Goal: Find specific fact: Find specific fact

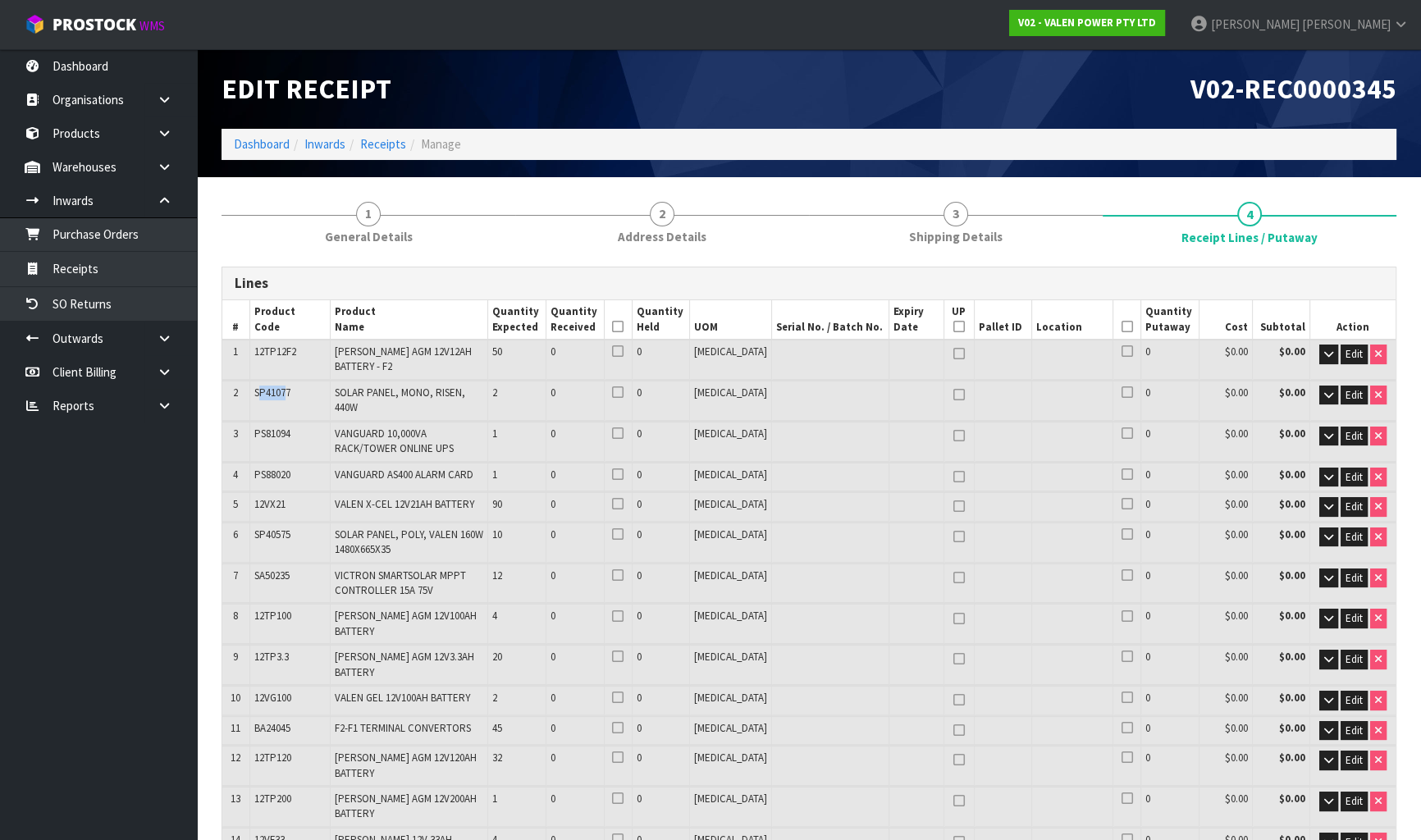
drag, startPoint x: 288, startPoint y: 391, endPoint x: 261, endPoint y: 392, distance: 27.0
click at [261, 392] on span "SP41077" at bounding box center [273, 392] width 36 height 14
click at [298, 390] on td "SP41077" at bounding box center [290, 400] width 80 height 39
drag, startPoint x: 298, startPoint y: 390, endPoint x: 254, endPoint y: 397, distance: 44.6
click at [254, 397] on td "SP41077" at bounding box center [290, 400] width 80 height 39
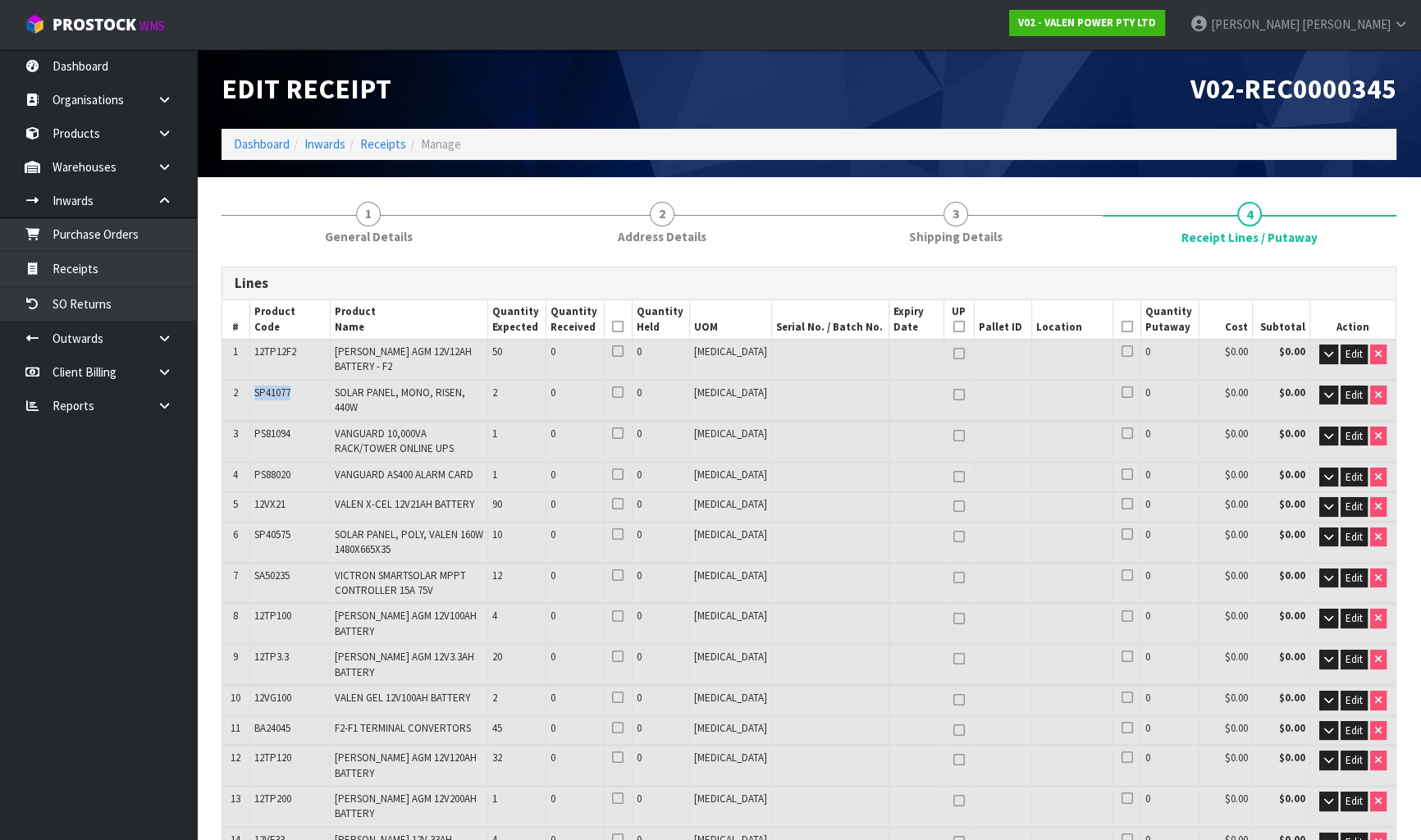
copy span "SP41077"
drag, startPoint x: 299, startPoint y: 426, endPoint x: 248, endPoint y: 424, distance: 51.0
click at [248, 424] on tr "3 PS81094 VANGUARD 10,000VA RACK/TOWER ONLINE UPS 1 0 0 [MEDICAL_DATA] 0 $0.00 …" at bounding box center [809, 440] width 1174 height 39
copy tr "PS81094"
drag, startPoint x: 296, startPoint y: 462, endPoint x: 240, endPoint y: 467, distance: 56.2
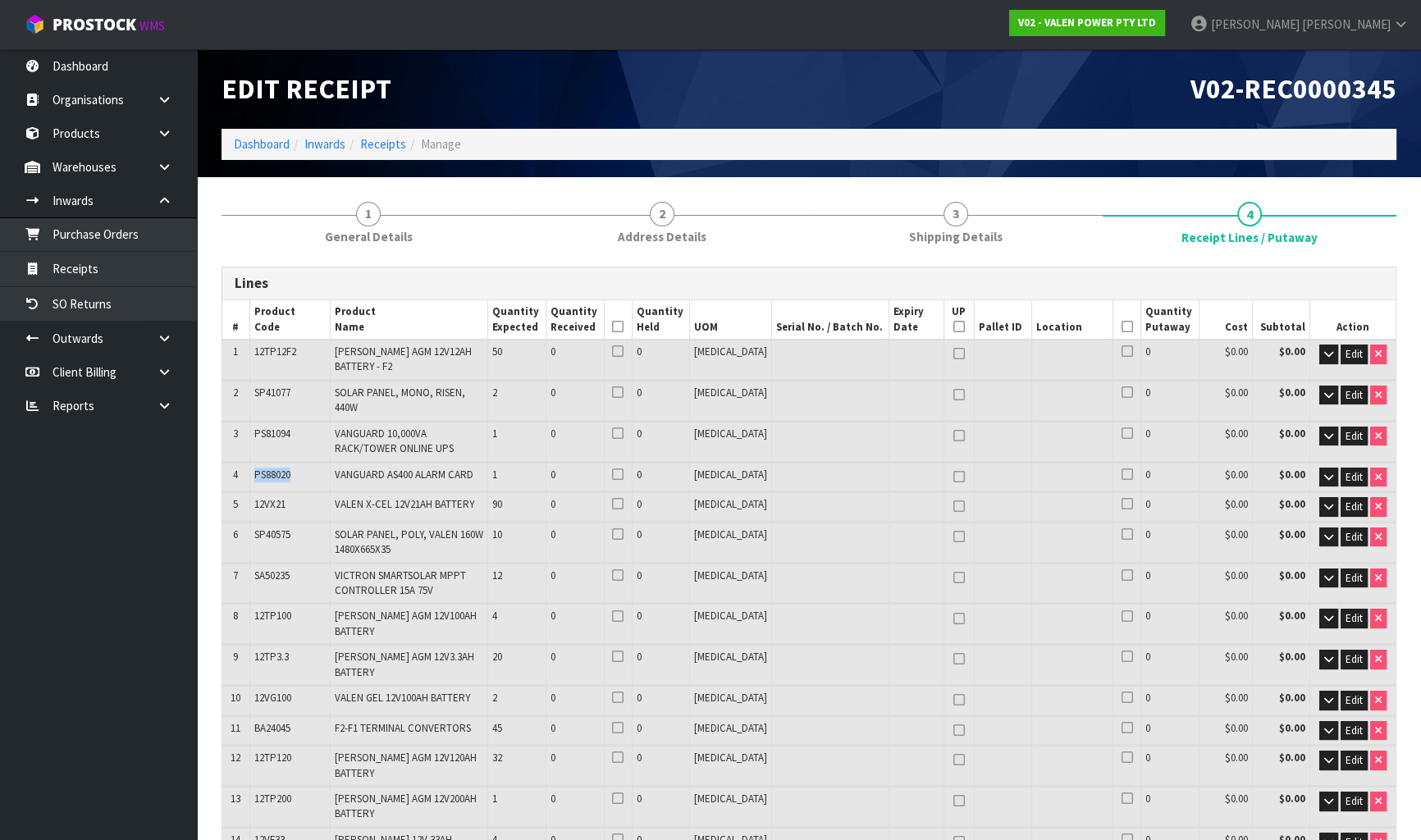
click at [240, 467] on tr "4 PS88020 VANGUARD AS400 ALARM CARD 1 0 0 [MEDICAL_DATA] 0 $0.00 $0.00 Edit" at bounding box center [809, 477] width 1174 height 29
copy tr "PS88020"
drag, startPoint x: 297, startPoint y: 492, endPoint x: 250, endPoint y: 492, distance: 47.0
click at [250, 492] on tr "5 12VX21 VALEN X-CEL 12V21AH BATTERY 90 0 0 [MEDICAL_DATA] 0 $0.00 $0.00 Edit" at bounding box center [809, 506] width 1174 height 29
copy tr "12VX21"
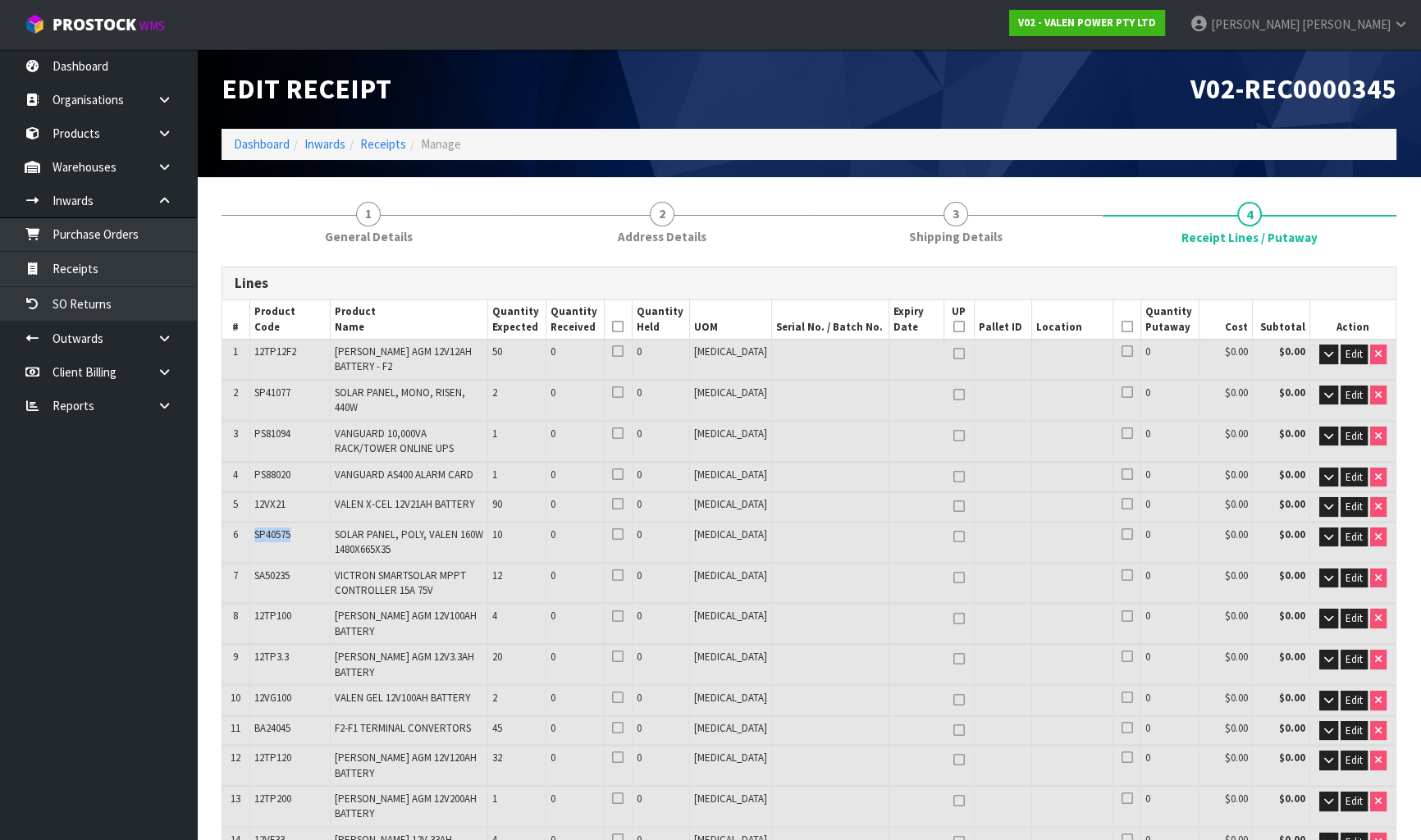
drag, startPoint x: 295, startPoint y: 520, endPoint x: 250, endPoint y: 521, distance: 45.0
click at [250, 522] on tr "6 SP40575 SOLAR PANEL, POLY, VALEN 160W 1480X665X35 10 0 0 [MEDICAL_DATA] 0 $0.…" at bounding box center [809, 542] width 1174 height 39
copy tr "SP40575"
drag, startPoint x: 293, startPoint y: 566, endPoint x: 246, endPoint y: 570, distance: 47.2
click at [246, 570] on tr "7 SA50235 VICTRON SMARTSOLAR MPPT CONTROLLER 15A 75V 12 0 0 [MEDICAL_DATA] 0 $0…" at bounding box center [809, 583] width 1174 height 39
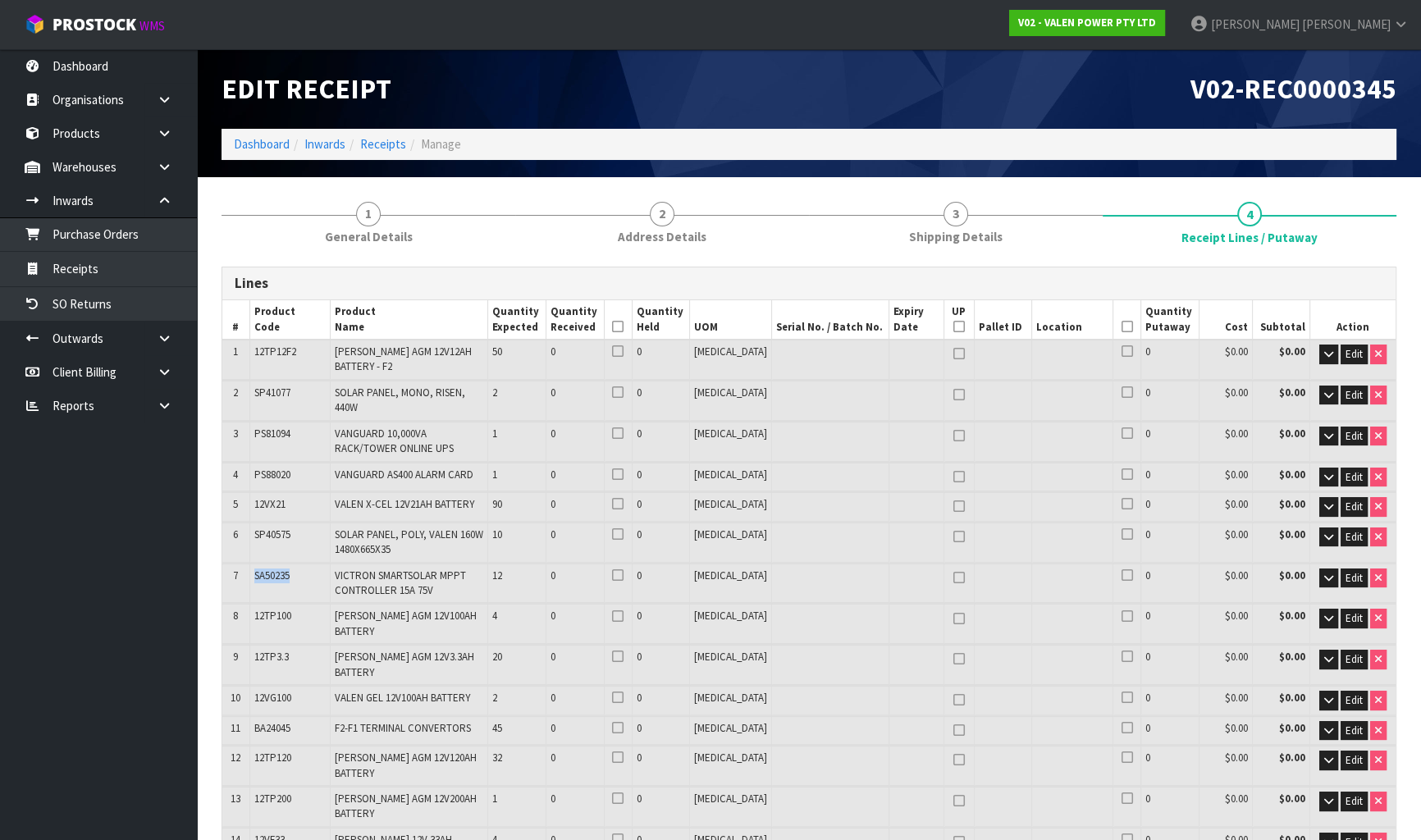
copy tr "SA50235"
drag, startPoint x: 298, startPoint y: 604, endPoint x: 250, endPoint y: 604, distance: 48.0
click at [250, 604] on tr "8 12TP100 [PERSON_NAME] AGM 12V100AH BATTERY 4 0 0 [MEDICAL_DATA] 0 $0.00 $0.00…" at bounding box center [809, 623] width 1174 height 39
copy tr "12TP100"
drag, startPoint x: 299, startPoint y: 645, endPoint x: 250, endPoint y: 645, distance: 49.0
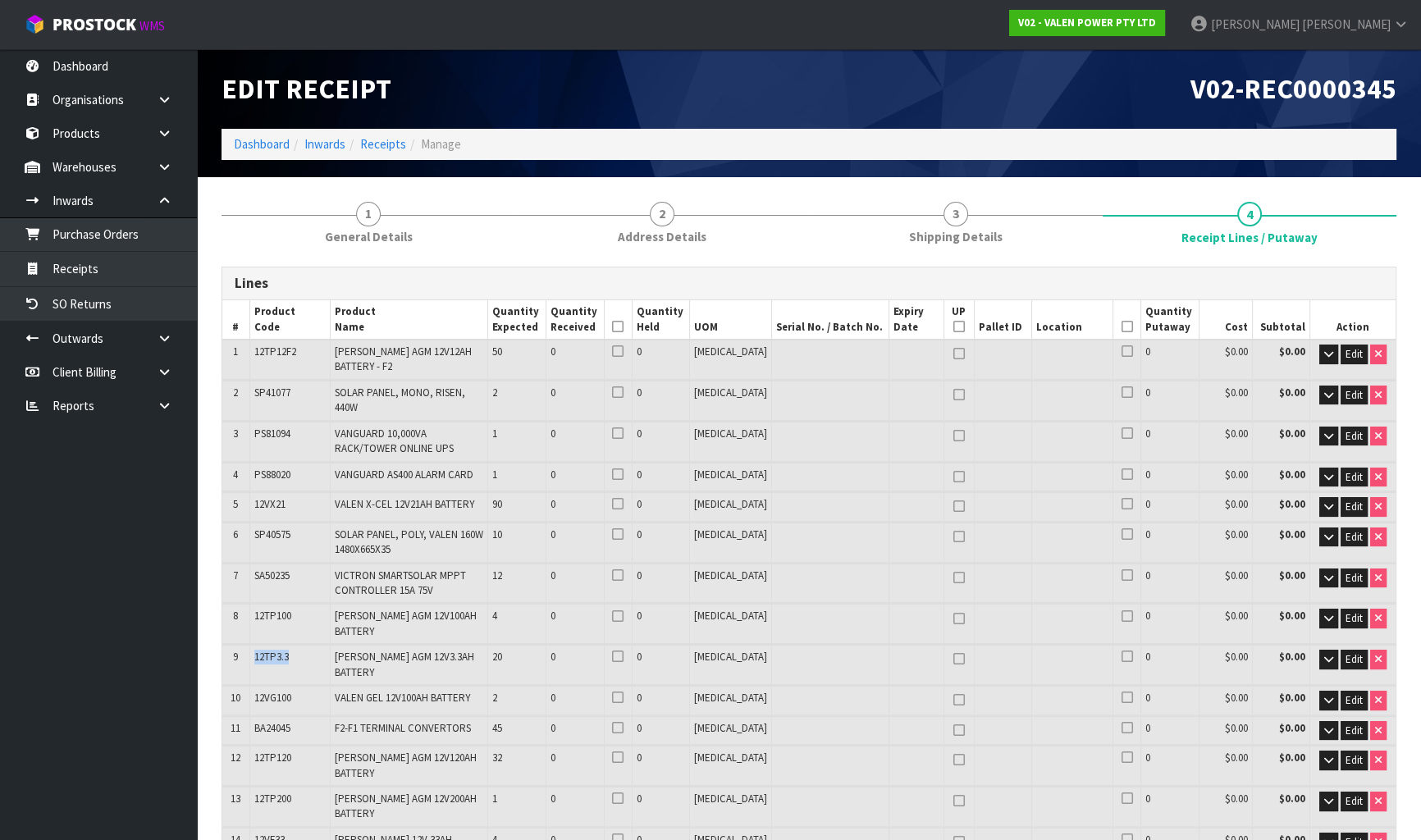
click at [250, 645] on tr "9 12TP3.3 [PERSON_NAME] AGM 12V3.3AH BATTERY 20 0 0 [MEDICAL_DATA] 0 $0.00 $0.0…" at bounding box center [809, 664] width 1174 height 39
copy tr "12TP3.3"
drag, startPoint x: 297, startPoint y: 683, endPoint x: 248, endPoint y: 685, distance: 49.0
click at [248, 686] on tr "10 12VG100 VALEN GEL 12V100AH BATTERY 2 0 0 [MEDICAL_DATA] 0 $0.00 $0.00 Edit" at bounding box center [809, 700] width 1174 height 29
copy tr "12VG100"
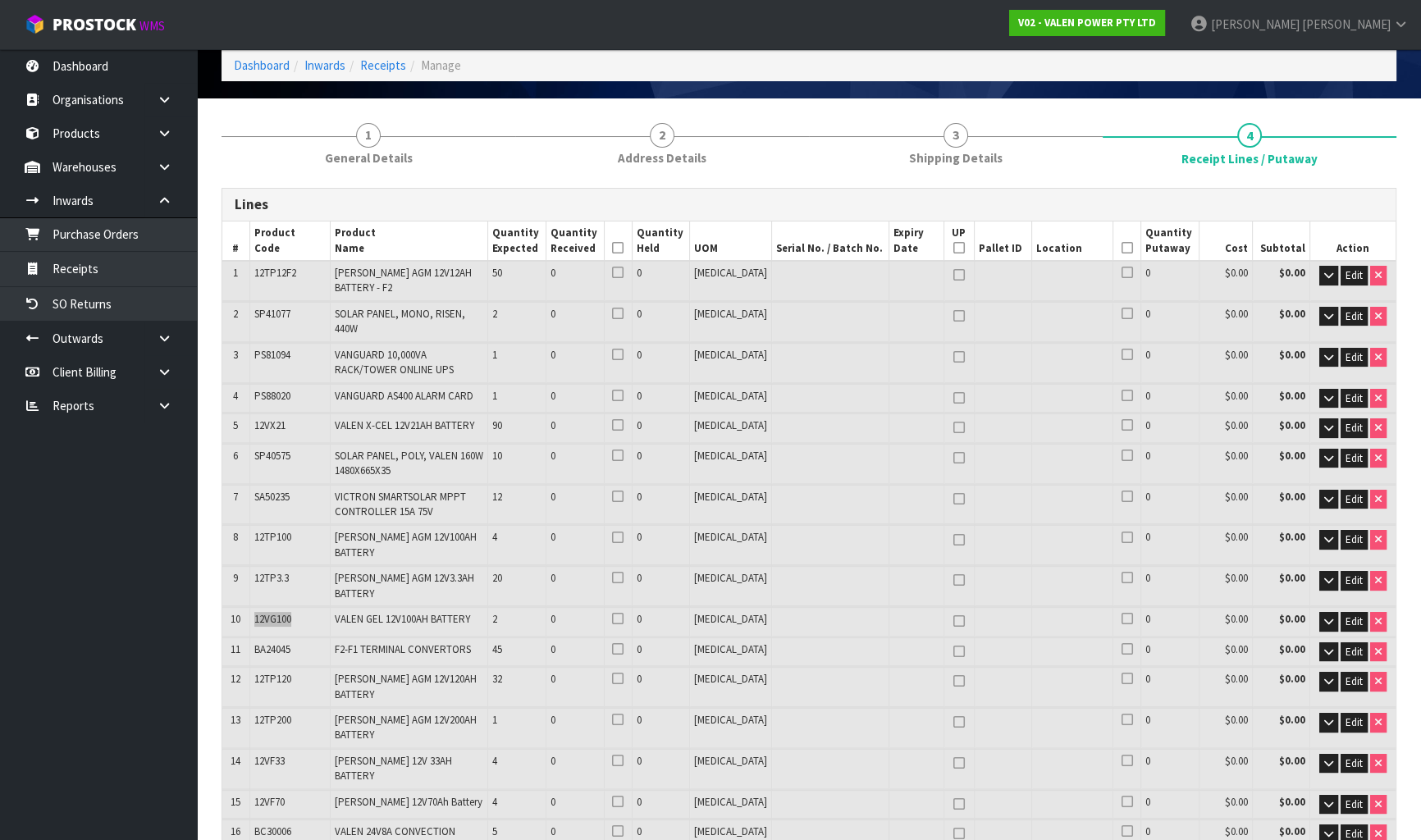
scroll to position [149, 0]
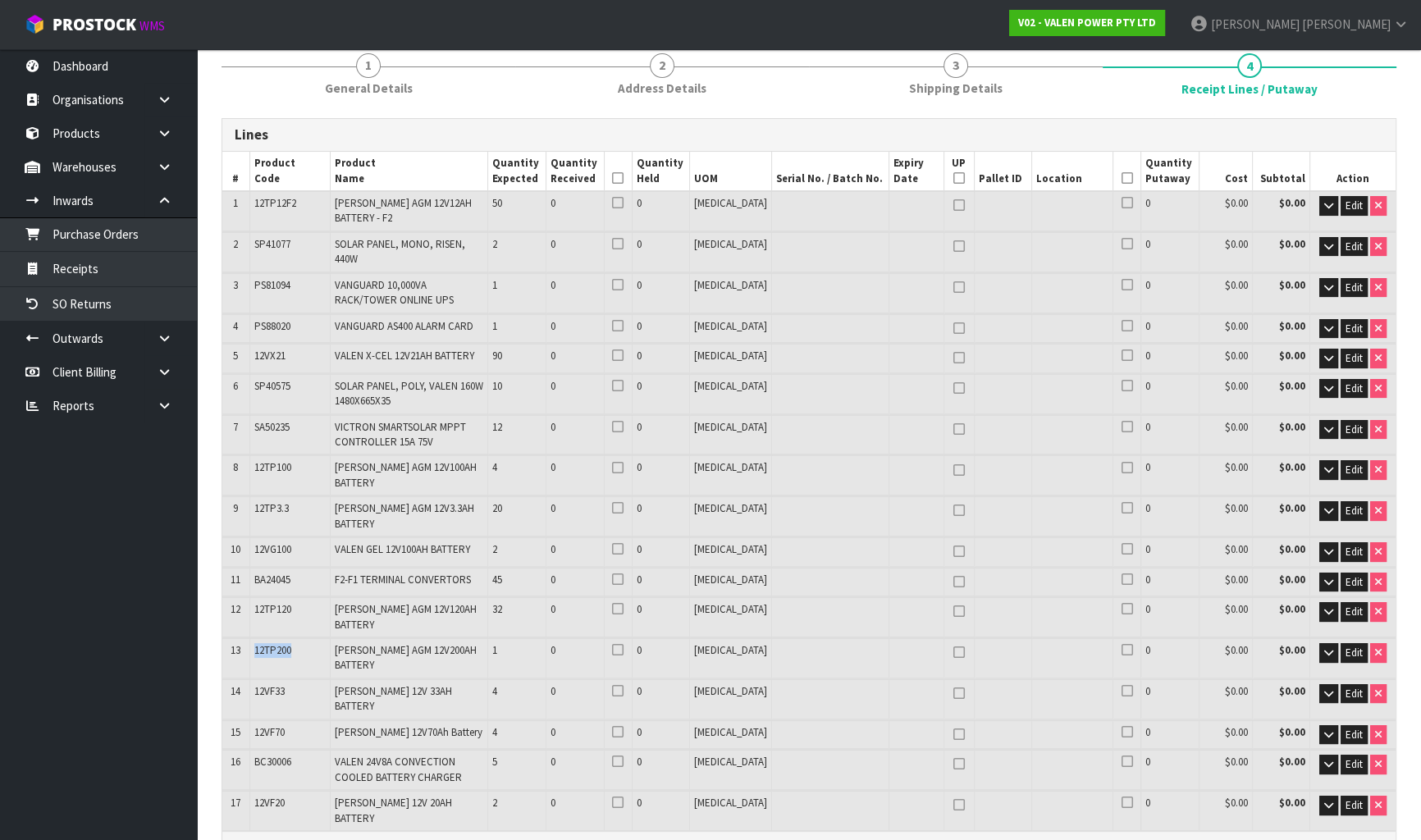
drag, startPoint x: 298, startPoint y: 633, endPoint x: 252, endPoint y: 638, distance: 46.3
click at [252, 638] on td "12TP200" at bounding box center [290, 657] width 80 height 39
copy span "12TP200"
drag, startPoint x: 293, startPoint y: 668, endPoint x: 244, endPoint y: 676, distance: 49.6
click at [244, 680] on tr "14 12VF33 [PERSON_NAME] 12V 33AH BATTERY 4 0 0 [MEDICAL_DATA] 0 $0.00 $0.00 Edit" at bounding box center [809, 699] width 1174 height 39
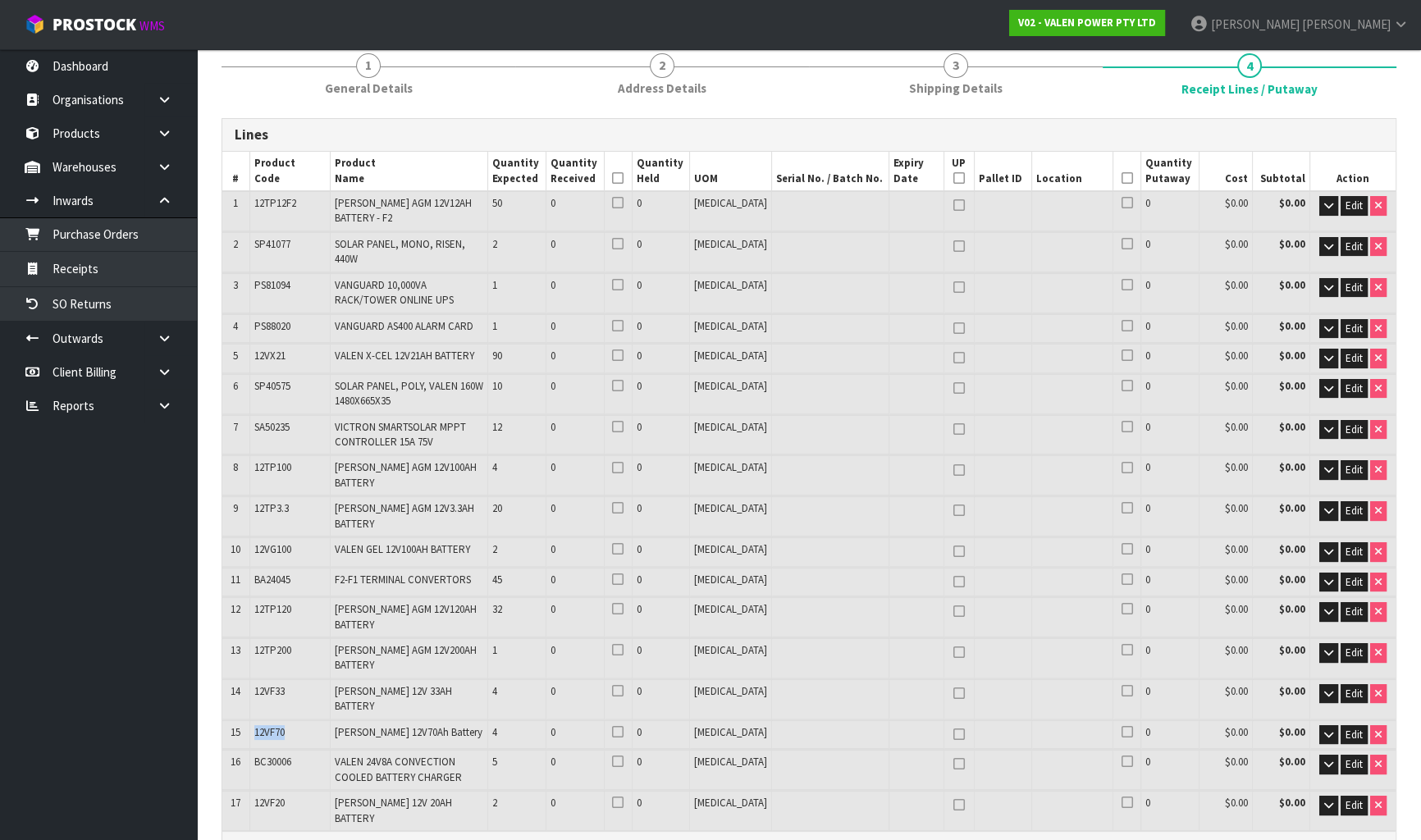
drag, startPoint x: 295, startPoint y: 705, endPoint x: 250, endPoint y: 712, distance: 45.5
click at [250, 721] on tr "15 12VF70 [PERSON_NAME] 12V70Ah Battery 4 0 0 [MEDICAL_DATA] 0 $0.00 $0.00 Edit" at bounding box center [809, 735] width 1174 height 29
drag, startPoint x: 303, startPoint y: 732, endPoint x: 255, endPoint y: 732, distance: 48.0
click at [255, 750] on td "BC30006" at bounding box center [290, 769] width 80 height 39
drag, startPoint x: 295, startPoint y: 775, endPoint x: 252, endPoint y: 776, distance: 43.0
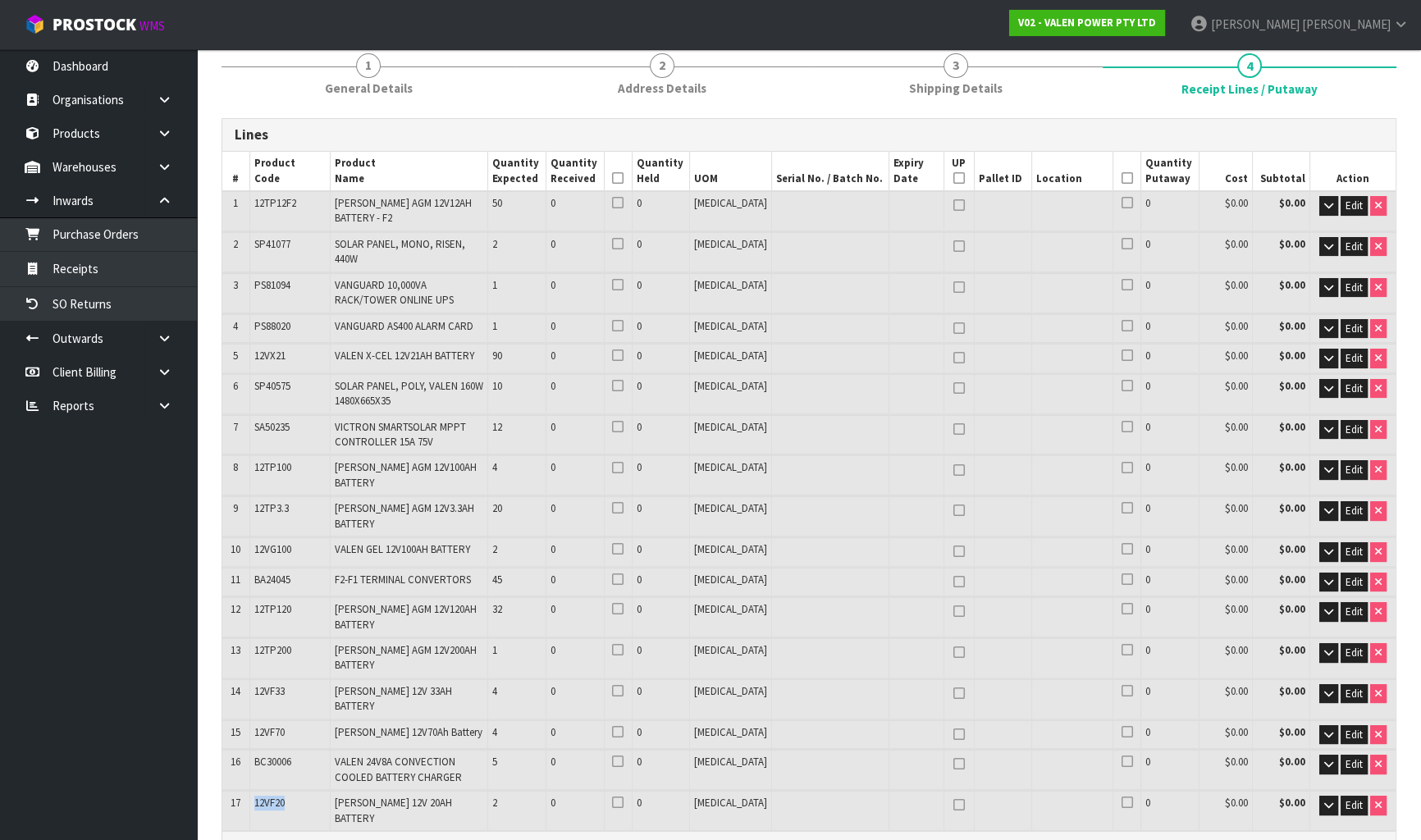
click at [252, 791] on td "12VF20" at bounding box center [290, 810] width 80 height 39
drag, startPoint x: 294, startPoint y: 564, endPoint x: 256, endPoint y: 573, distance: 39.1
click at [256, 573] on td "BA24045" at bounding box center [290, 582] width 80 height 29
drag, startPoint x: 297, startPoint y: 595, endPoint x: 256, endPoint y: 602, distance: 41.6
click at [256, 602] on td "12TP120" at bounding box center [290, 616] width 80 height 39
